Goal: Find specific page/section: Find specific page/section

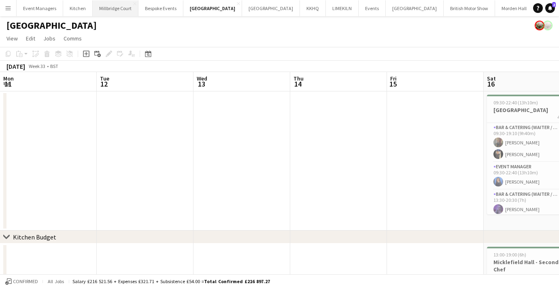
scroll to position [0, 262]
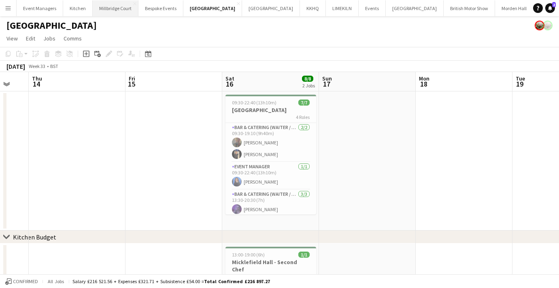
click at [115, 14] on button "[GEOGRAPHIC_DATA]" at bounding box center [116, 8] width 46 height 16
